Goal: Check status: Check status

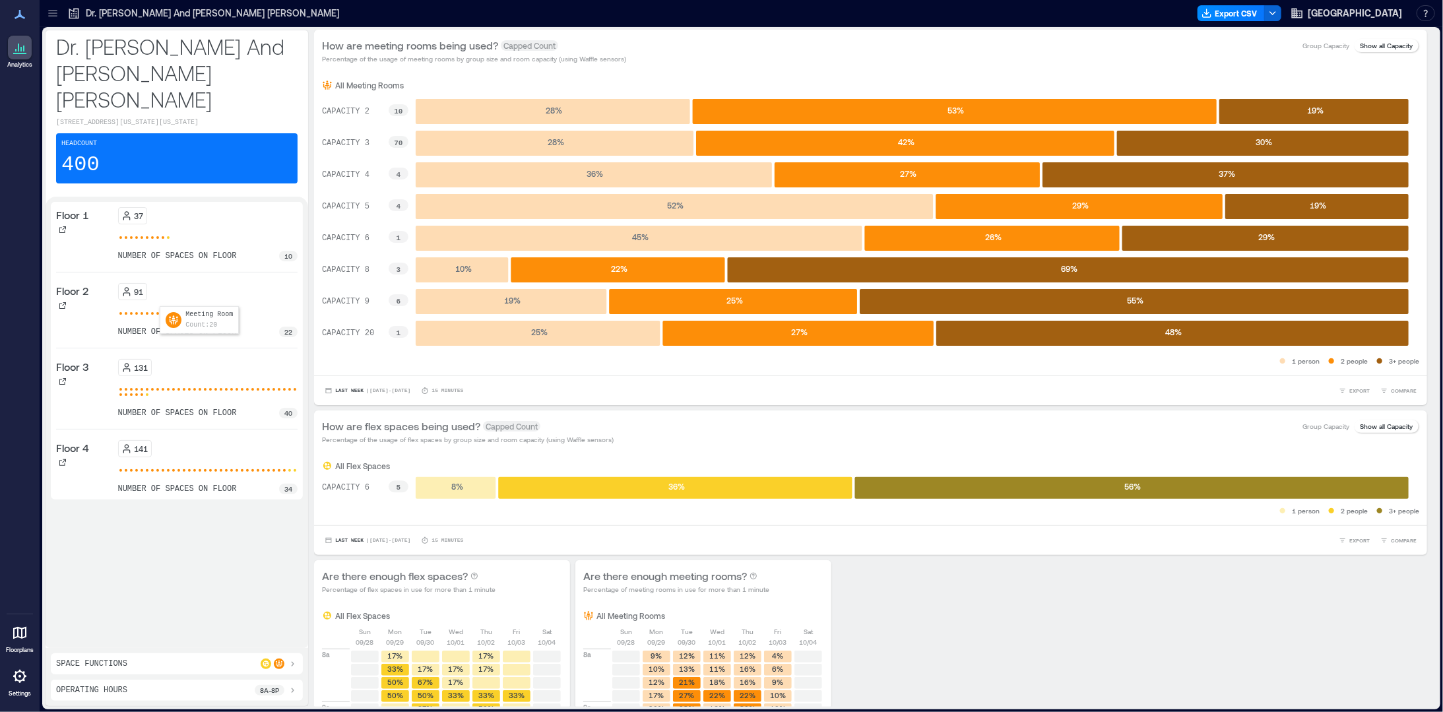
click at [162, 311] on div at bounding box center [162, 313] width 5 height 5
click at [61, 302] on icon at bounding box center [63, 306] width 8 height 8
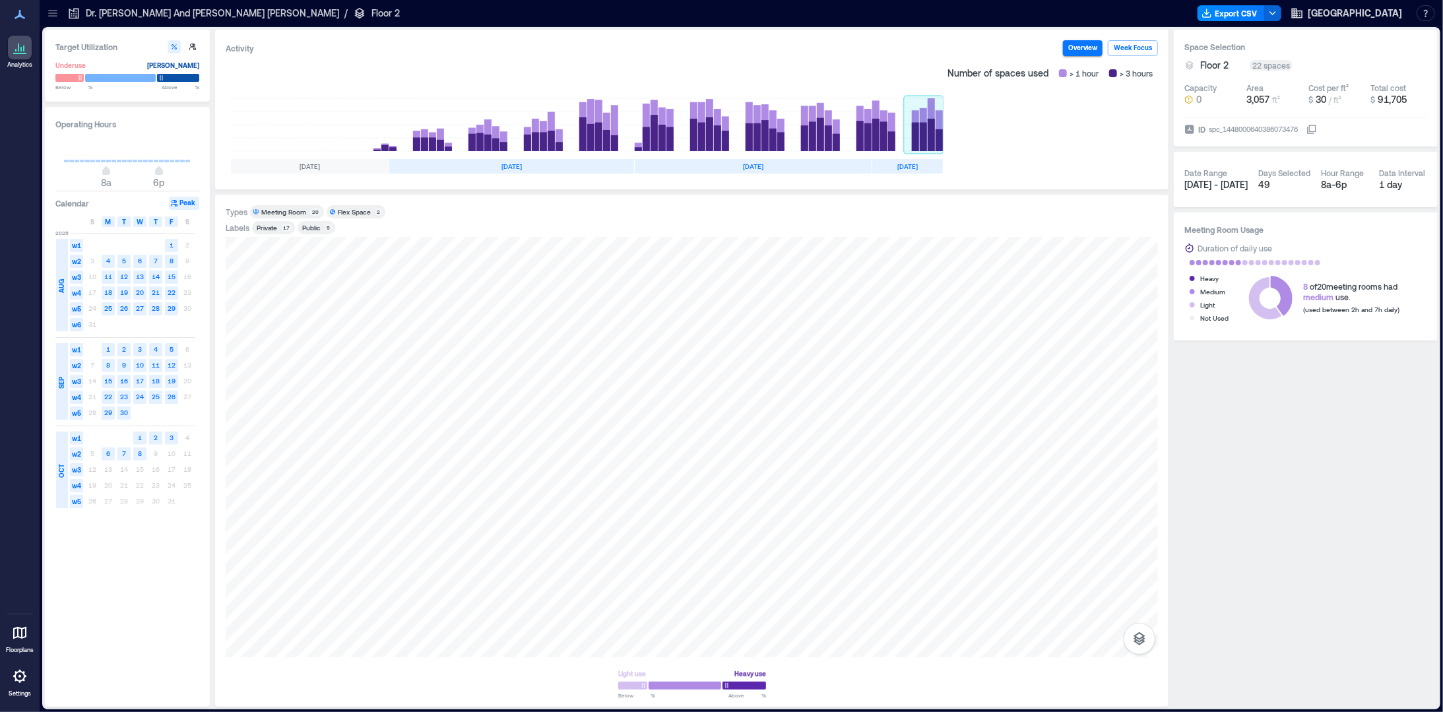
click at [928, 130] on rect at bounding box center [924, 124] width 40 height 53
